Goal: Check status: Check status

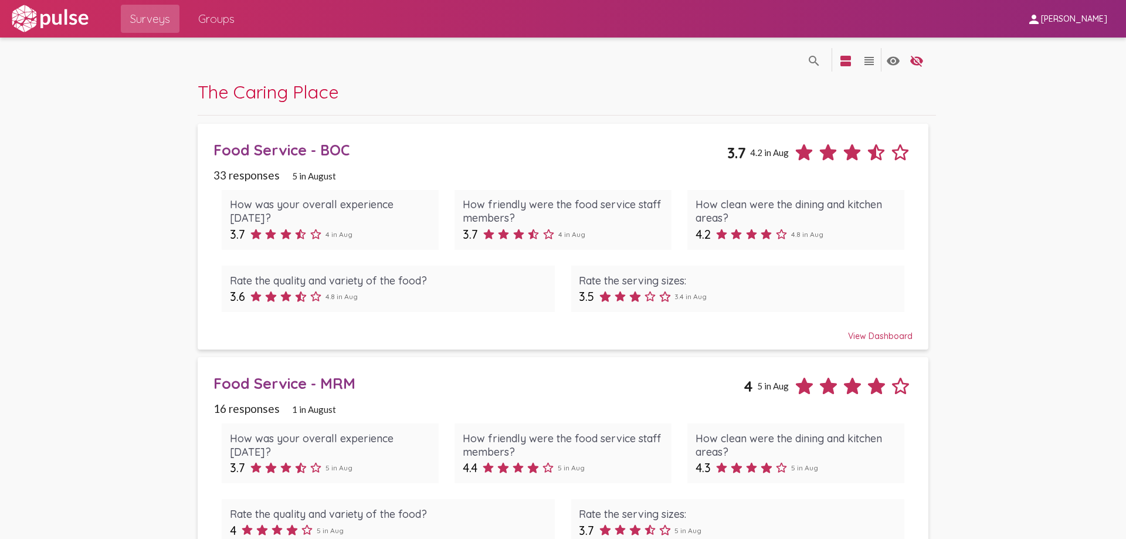
click at [253, 149] on div "Food Service - BOC" at bounding box center [470, 150] width 513 height 18
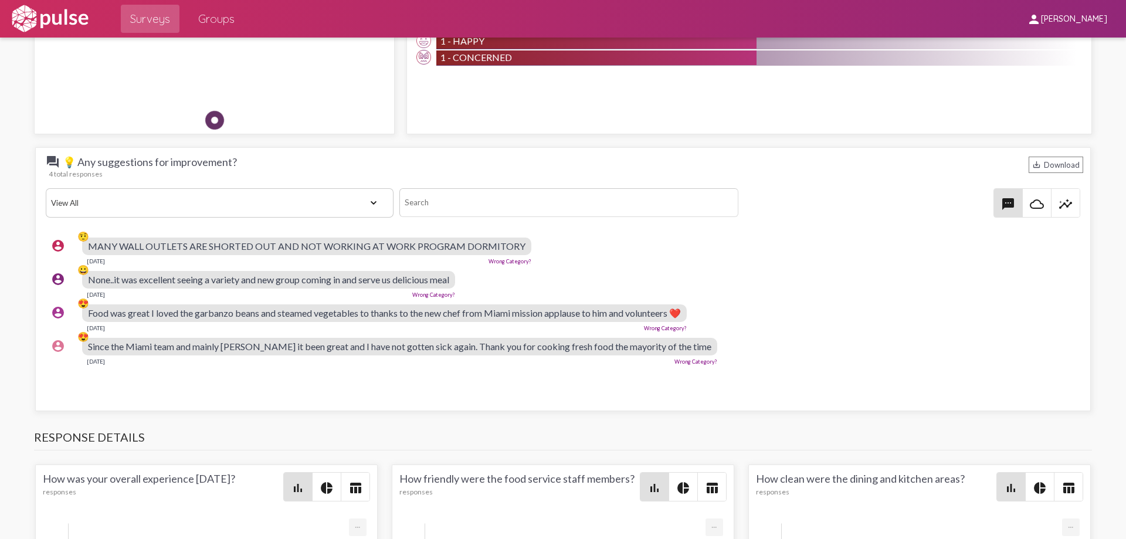
scroll to position [1056, 0]
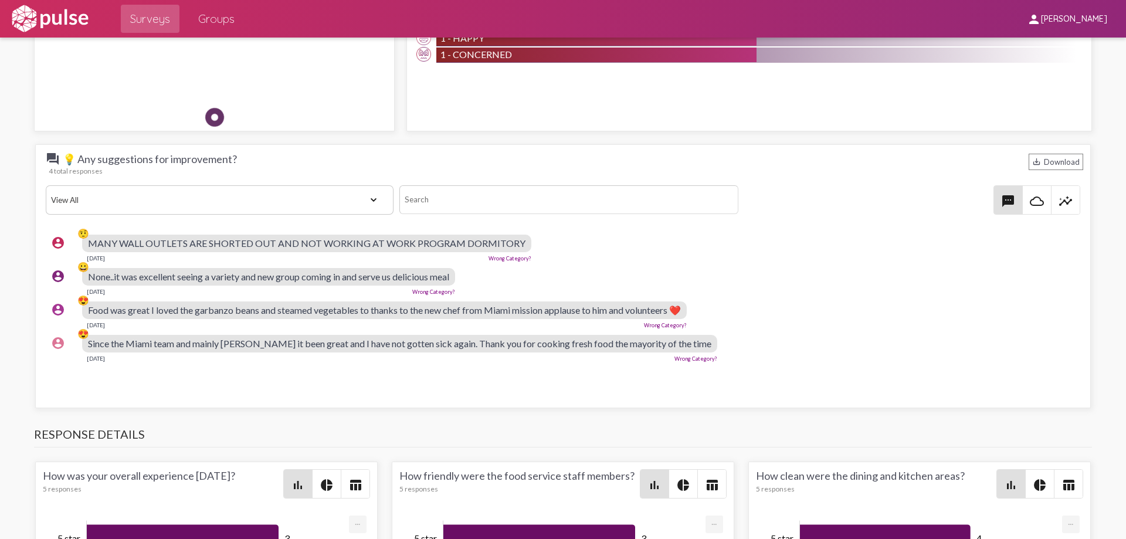
click at [497, 255] on link "Wrong Category?" at bounding box center [510, 258] width 43 height 6
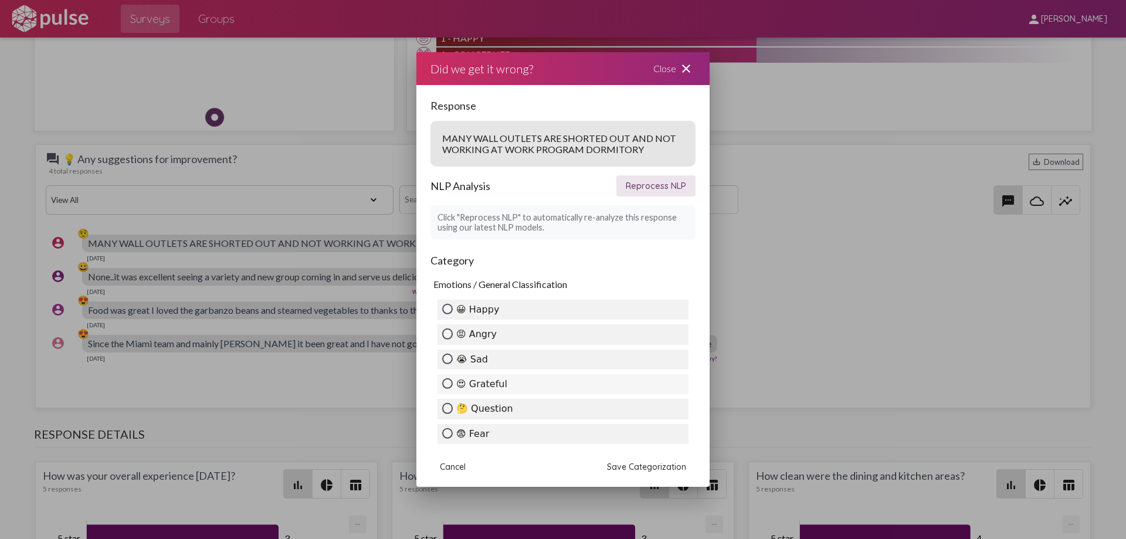
scroll to position [0, 0]
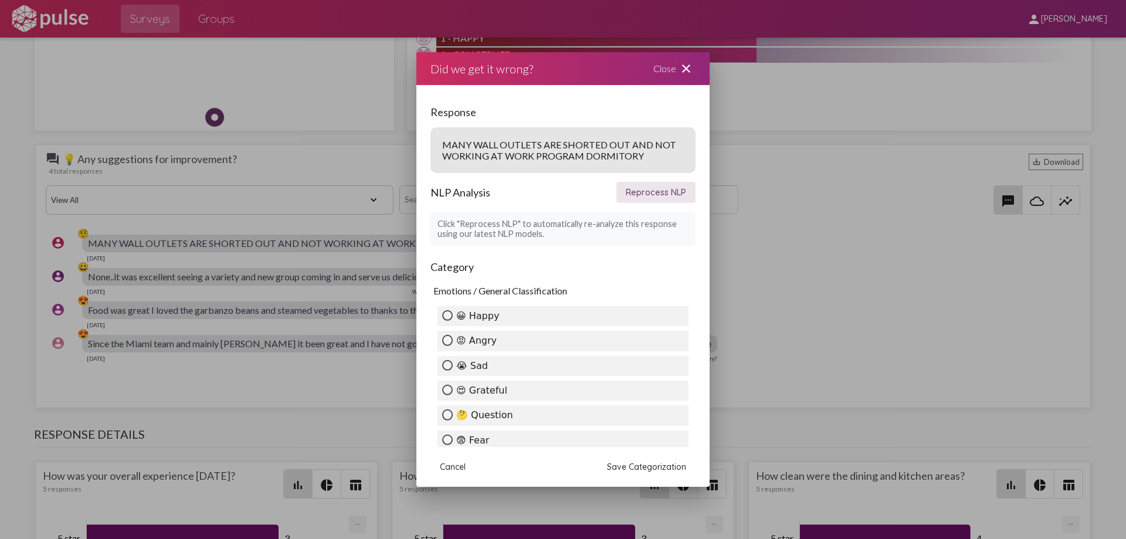
click at [662, 69] on div "Close close" at bounding box center [674, 68] width 70 height 33
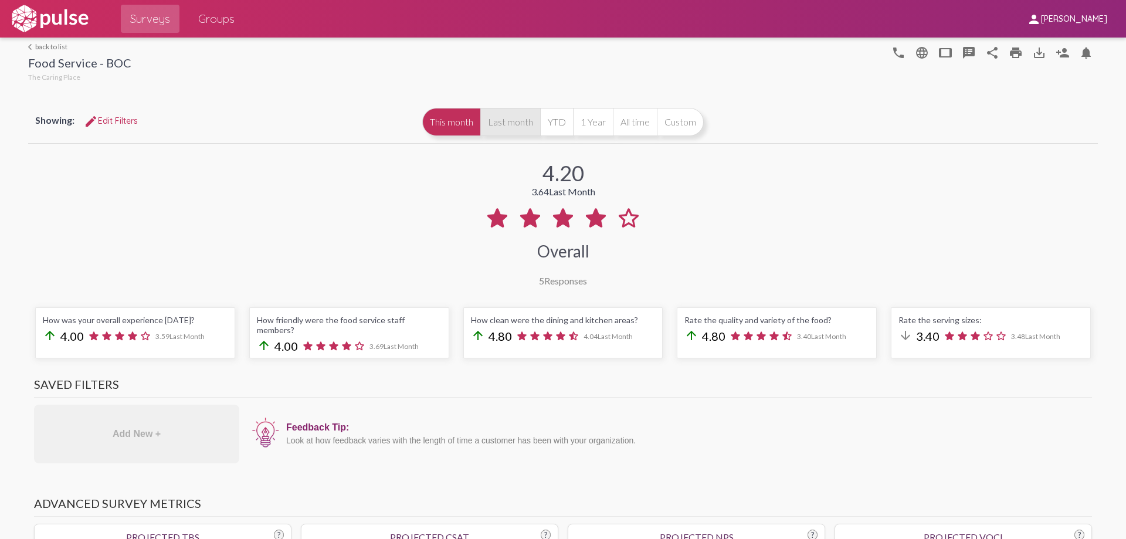
click at [494, 123] on button "Last month" at bounding box center [510, 122] width 60 height 28
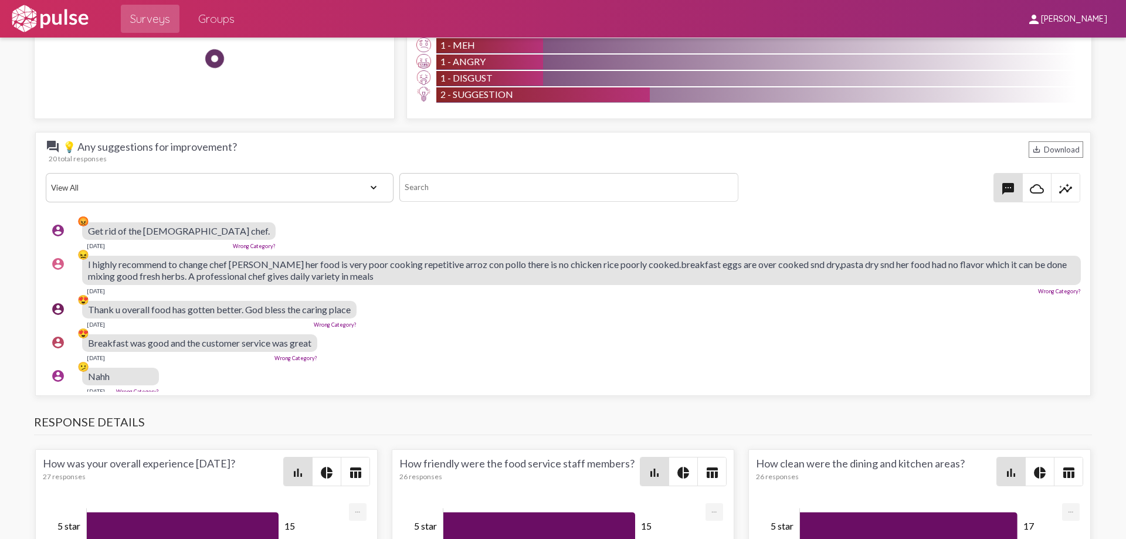
scroll to position [352, 0]
